Goal: Task Accomplishment & Management: Manage account settings

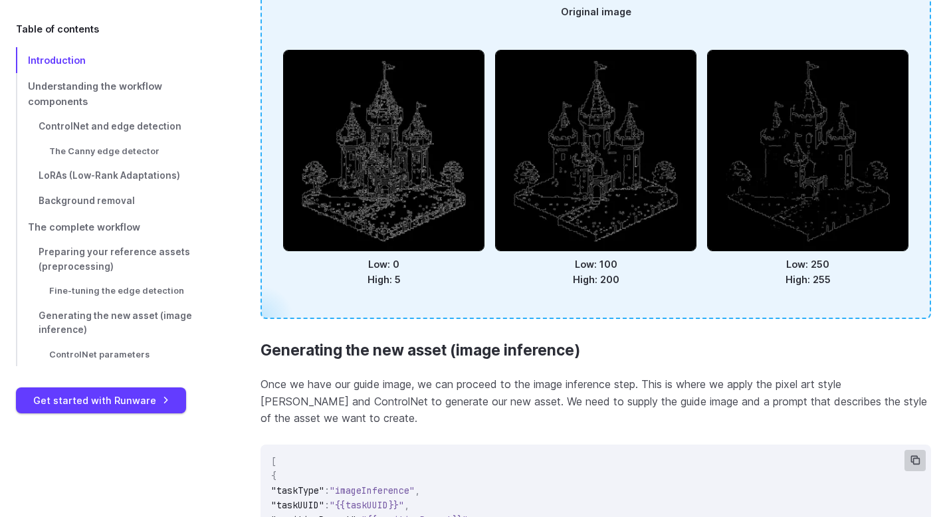
scroll to position [4715, 0]
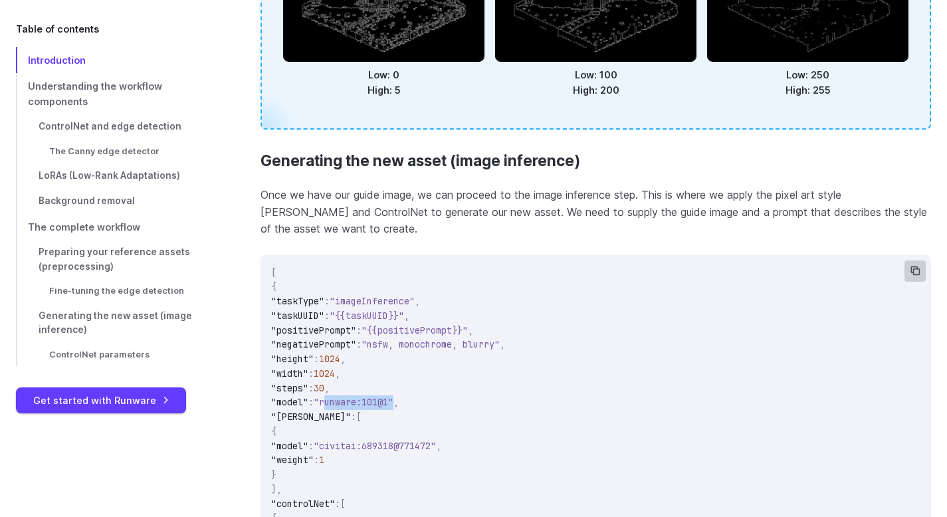
drag, startPoint x: 418, startPoint y: 388, endPoint x: 347, endPoint y: 389, distance: 71.7
click at [347, 396] on span ""runware:101@1"" at bounding box center [354, 402] width 80 height 12
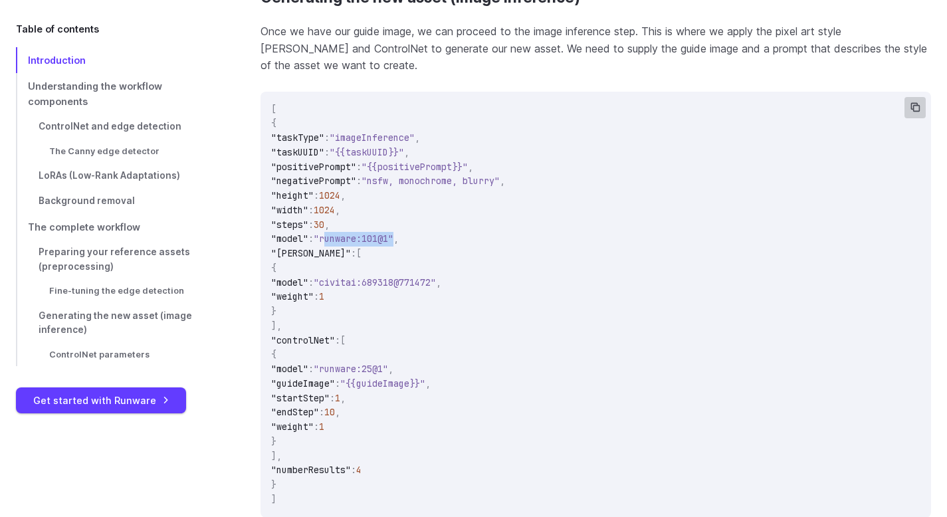
scroll to position [4874, 0]
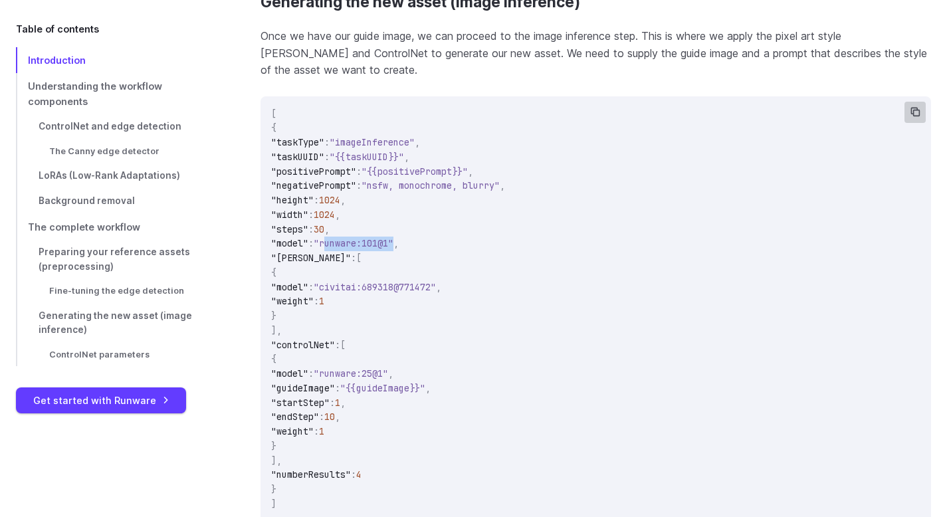
copy span "runware:101@1"
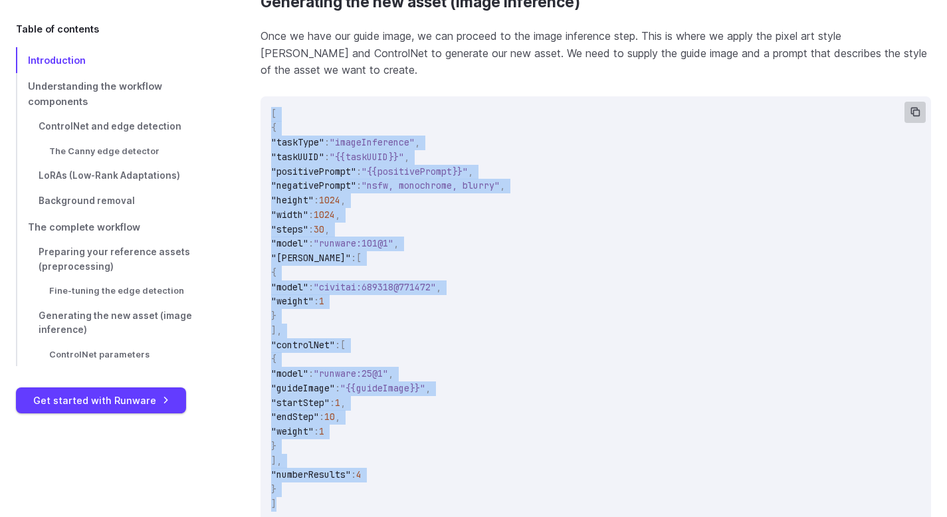
drag, startPoint x: 270, startPoint y: 96, endPoint x: 298, endPoint y: 486, distance: 390.3
click at [299, 487] on code "[ { "taskType" : "imageInference" , "taskUUID" : "{{taskUUID}}" , "positiveProm…" at bounding box center [595, 309] width 670 height 426
click at [425, 382] on span ""{{guideImage}}"" at bounding box center [382, 388] width 85 height 12
drag, startPoint x: 269, startPoint y: 94, endPoint x: 314, endPoint y: 492, distance: 400.5
click at [315, 494] on code "[ { "taskType" : "imageInference" , "taskUUID" : "{{taskUUID}}" , "positiveProm…" at bounding box center [595, 309] width 670 height 426
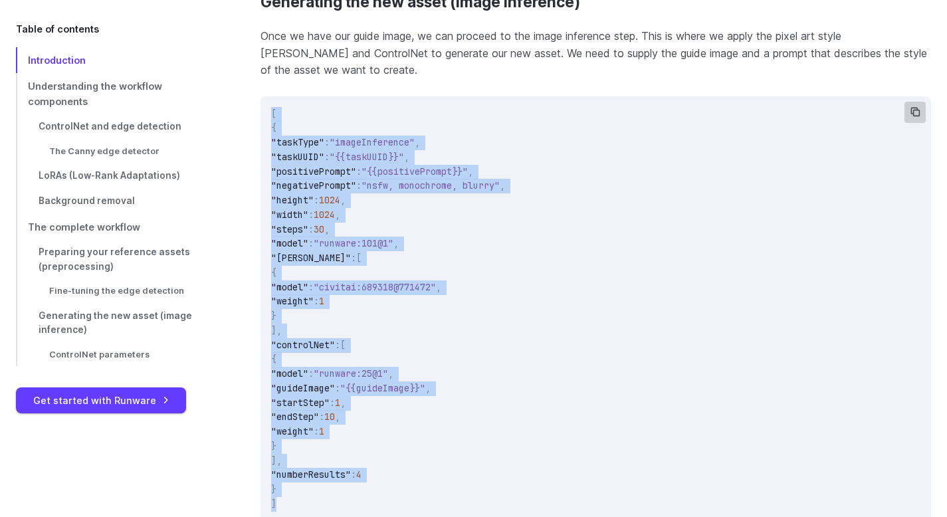
copy code "[ { "taskType" : "imageInference" , "taskUUID" : "{{taskUUID}}" , "positiveProm…"
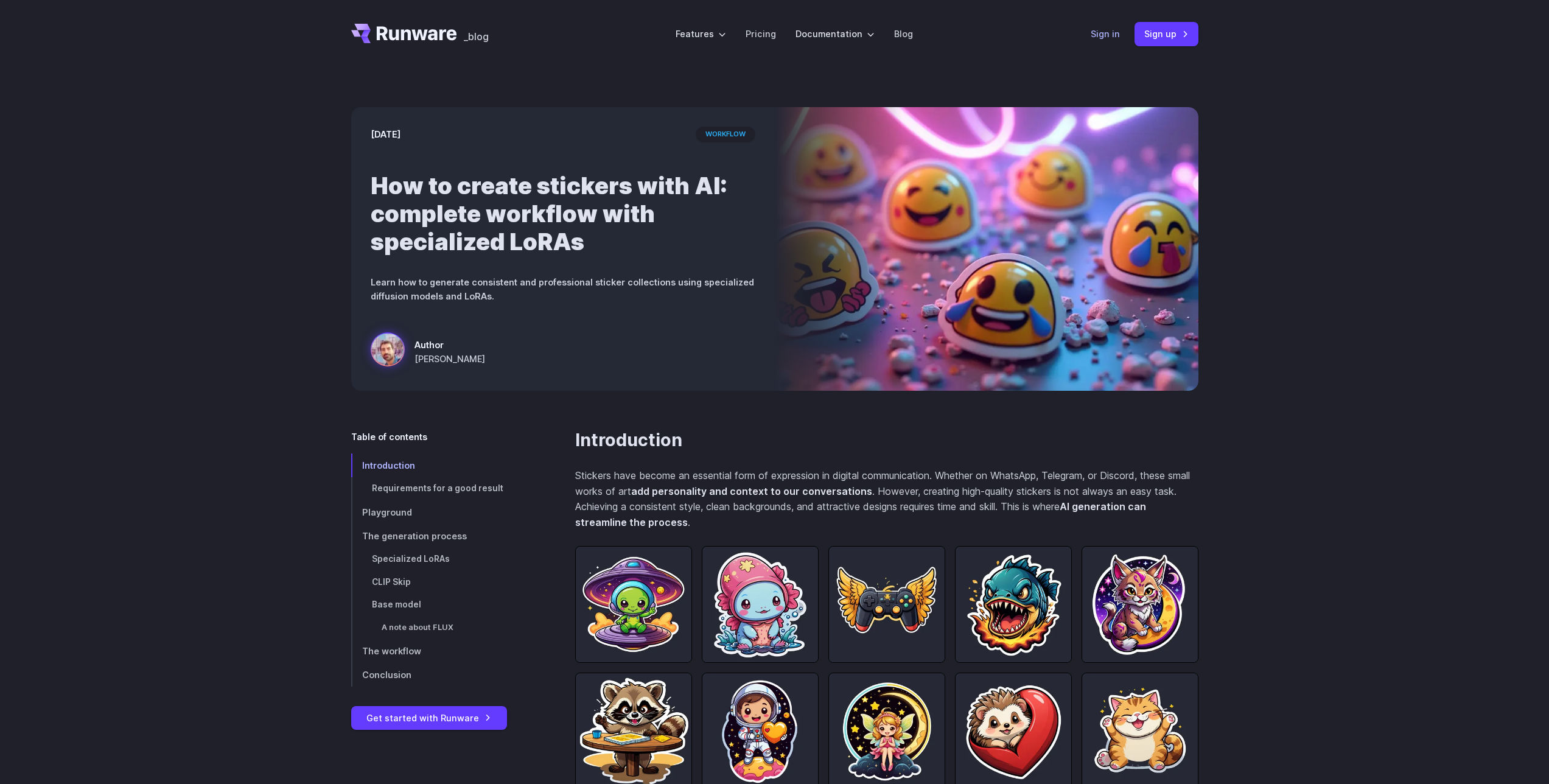
click at [1112, 34] on link "Sign in" at bounding box center [1105, 33] width 29 height 14
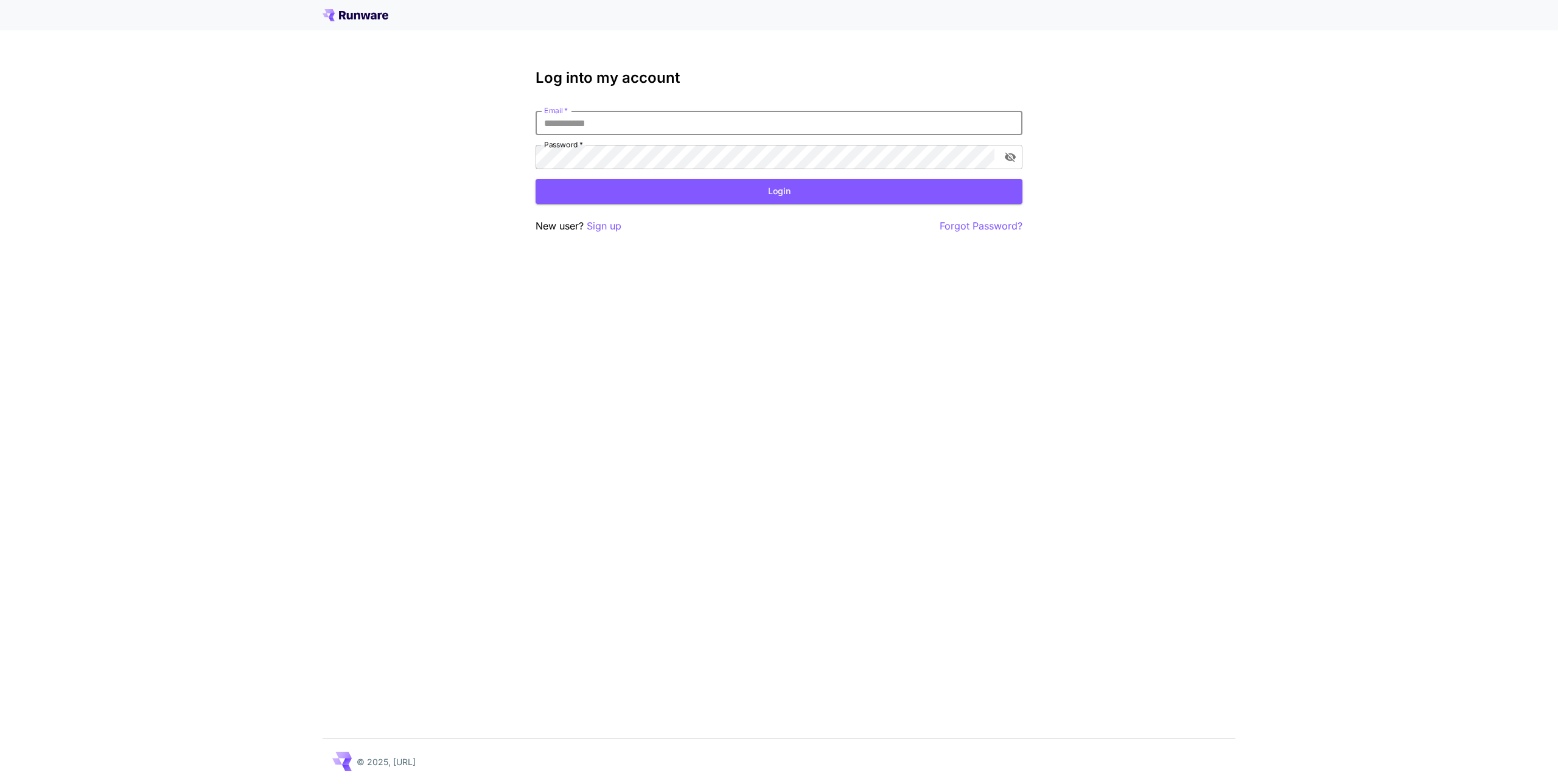
click at [687, 125] on input "Email   *" at bounding box center [779, 123] width 486 height 25
click at [361, 22] on div at bounding box center [779, 15] width 1558 height 30
click at [362, 14] on icon at bounding box center [365, 16] width 10 height 6
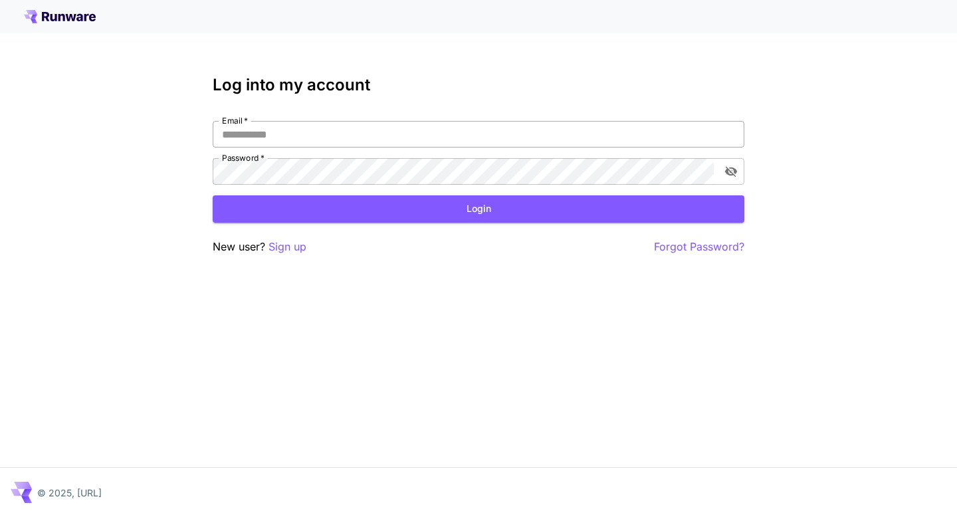
click at [463, 139] on input "Email   *" at bounding box center [478, 134] width 531 height 27
click at [319, 128] on input "Email   *" at bounding box center [478, 134] width 531 height 27
click at [318, 131] on input "Email   *" at bounding box center [478, 134] width 531 height 27
click at [320, 131] on input "Email   *" at bounding box center [478, 134] width 531 height 27
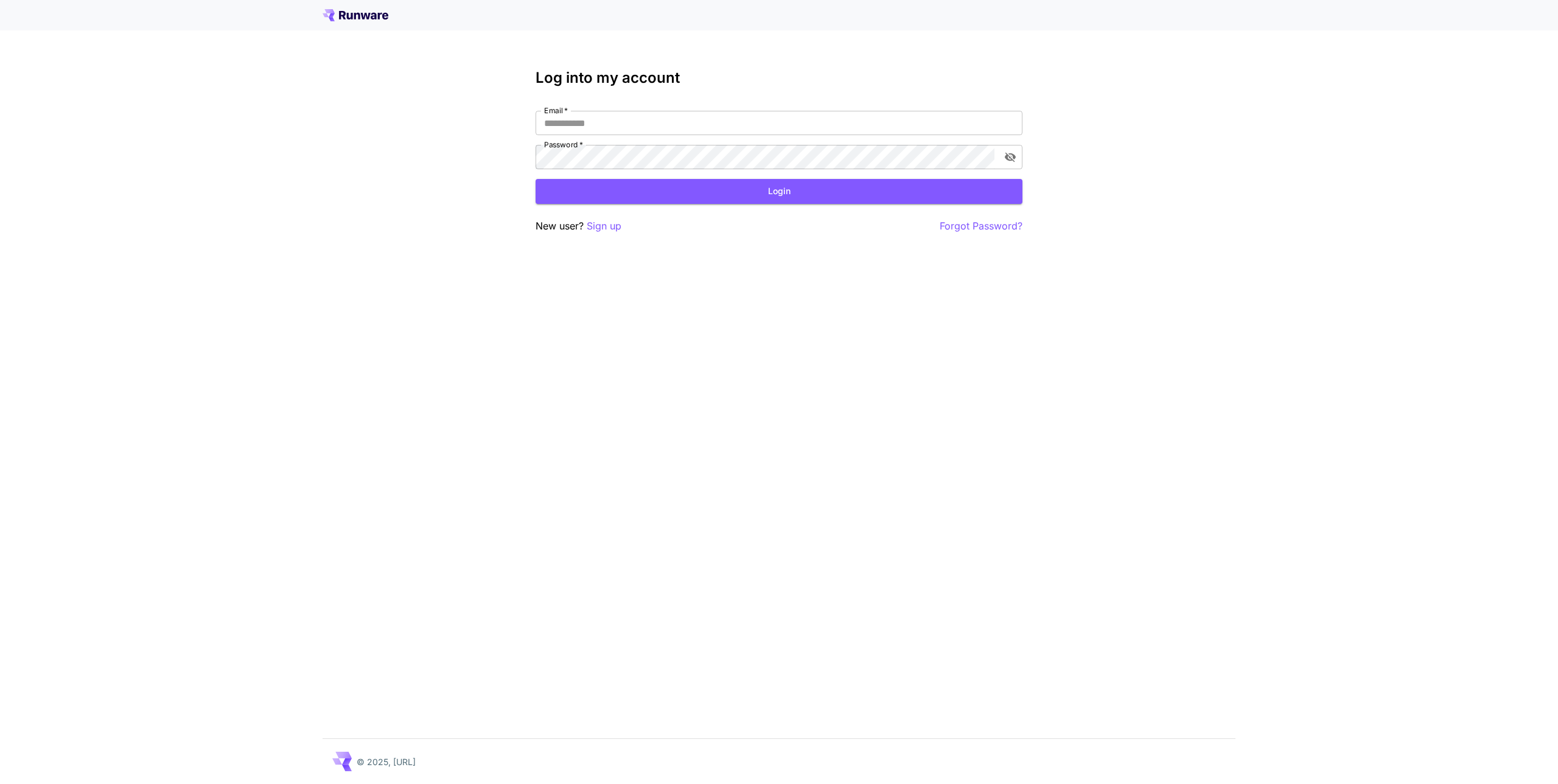
click at [351, 15] on icon at bounding box center [350, 16] width 6 height 6
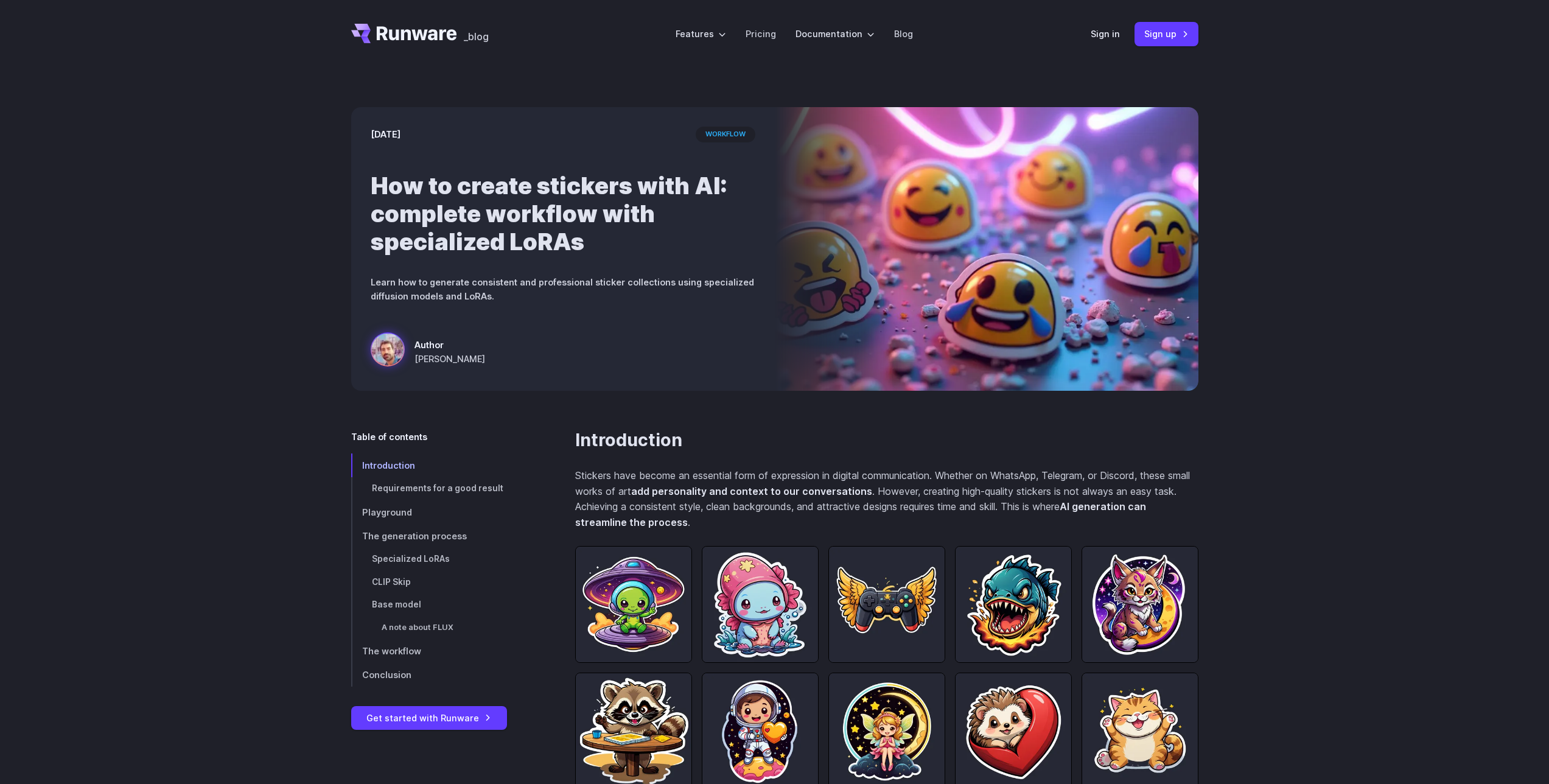
click at [422, 29] on icon "Go to /" at bounding box center [404, 33] width 106 height 19
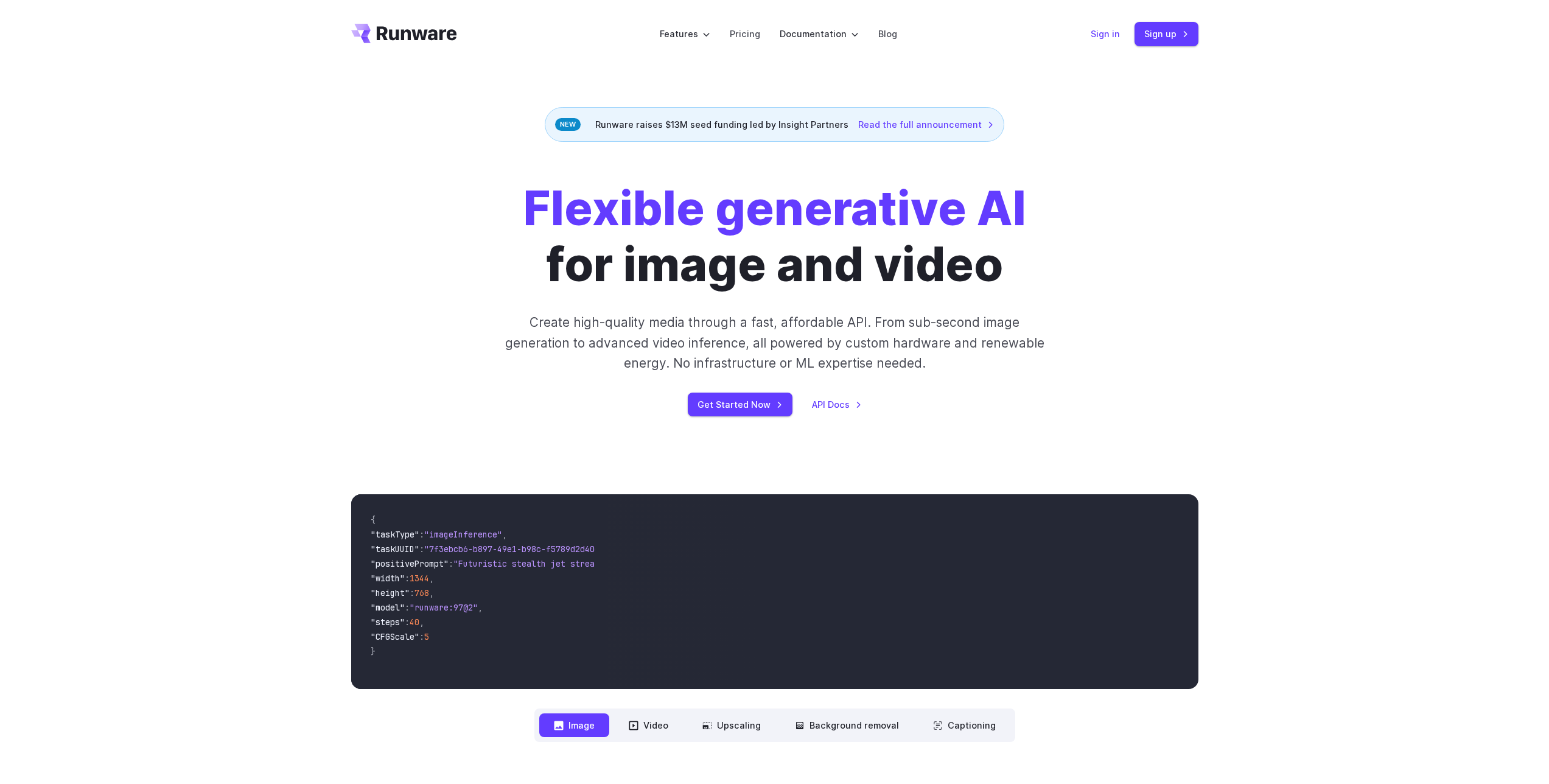
click at [1109, 36] on link "Sign in" at bounding box center [1105, 33] width 29 height 14
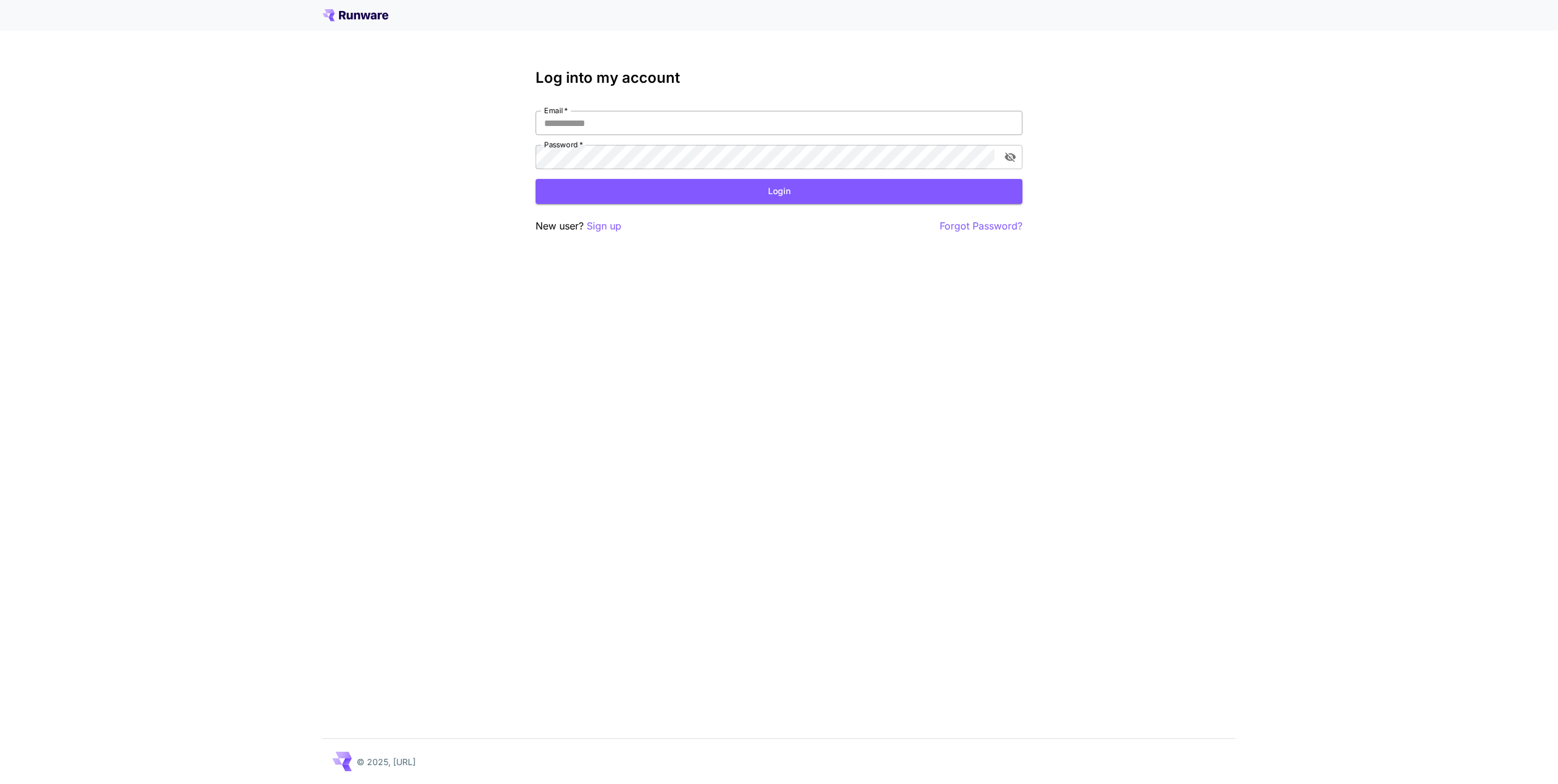
click at [704, 123] on input "Email   *" at bounding box center [779, 123] width 486 height 25
click at [695, 121] on input "Email   *" at bounding box center [779, 123] width 486 height 25
type input "*******"
click at [594, 126] on input "*******" at bounding box center [779, 123] width 486 height 25
drag, startPoint x: 590, startPoint y: 125, endPoint x: 511, endPoint y: 127, distance: 79.0
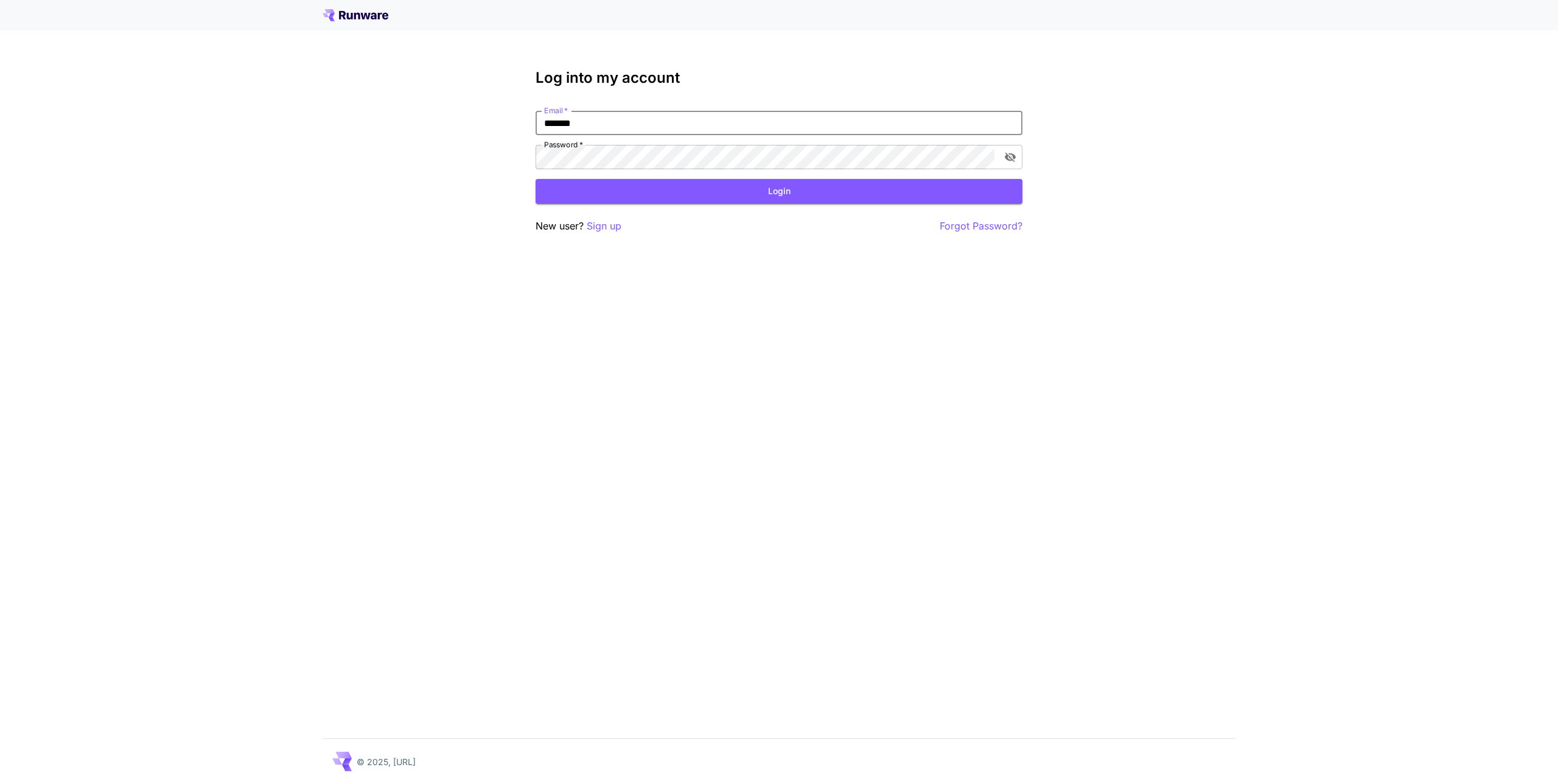
click at [511, 127] on div "Log into my account Email   * ******* Email   * Password   * Password   * Login…" at bounding box center [779, 392] width 1558 height 784
click at [1257, 267] on div "Log into my account Email   * Email   * Password   * Password   * Login New use…" at bounding box center [779, 392] width 1558 height 784
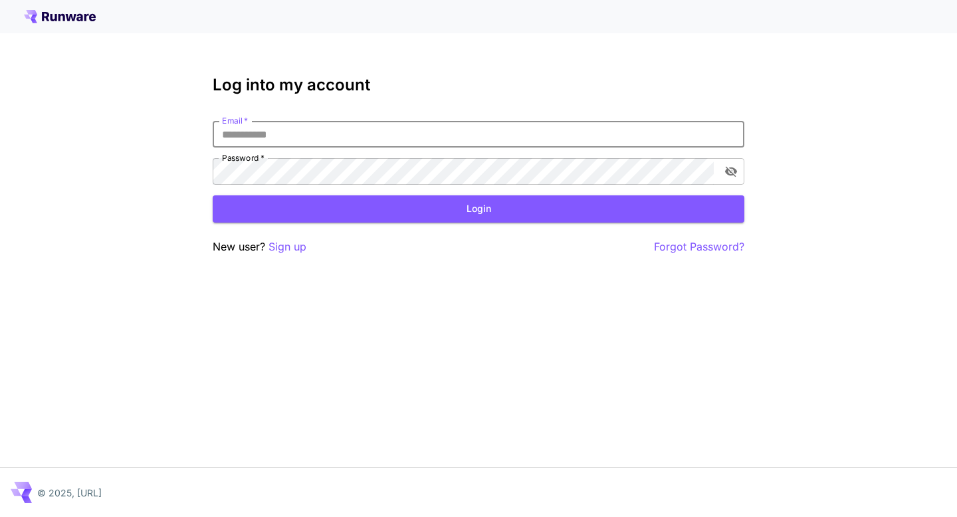
click at [425, 130] on input "Email   *" at bounding box center [478, 134] width 531 height 27
